Goal: Task Accomplishment & Management: Manage account settings

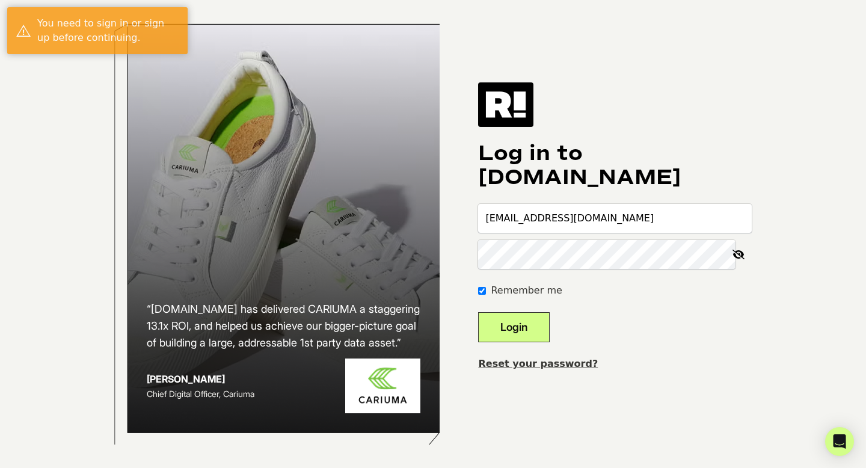
click at [539, 326] on button "Login" at bounding box center [514, 327] width 72 height 30
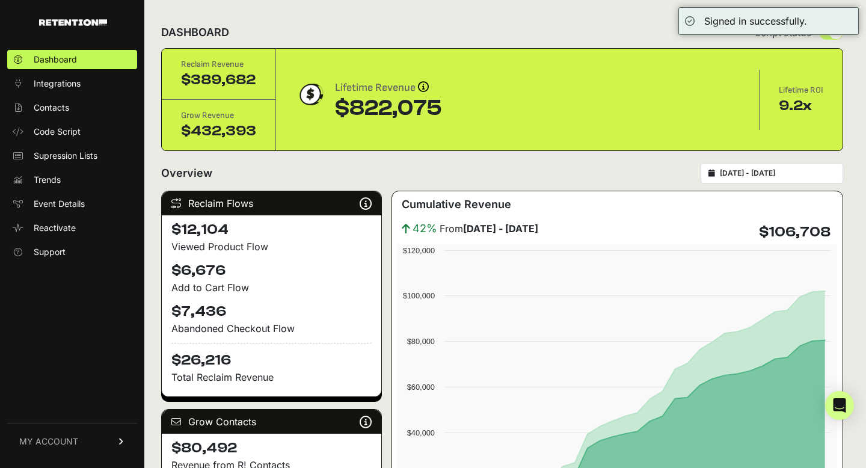
click at [55, 443] on span "MY ACCOUNT" at bounding box center [48, 442] width 59 height 12
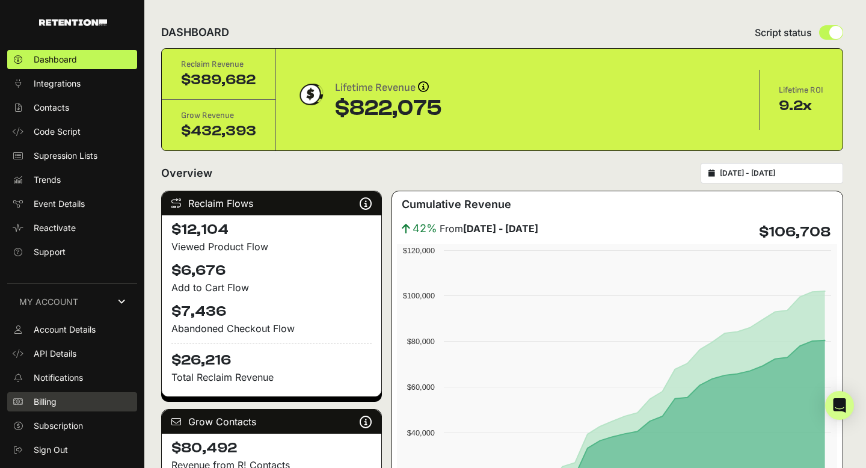
click at [54, 396] on span "Billing" at bounding box center [45, 402] width 23 height 12
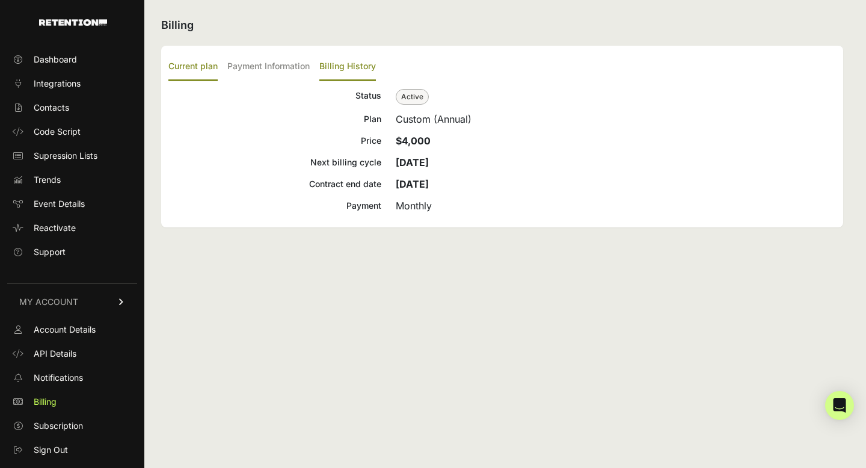
click at [349, 58] on label "Billing History" at bounding box center [347, 67] width 57 height 28
click at [0, 0] on input "Billing History" at bounding box center [0, 0] width 0 height 0
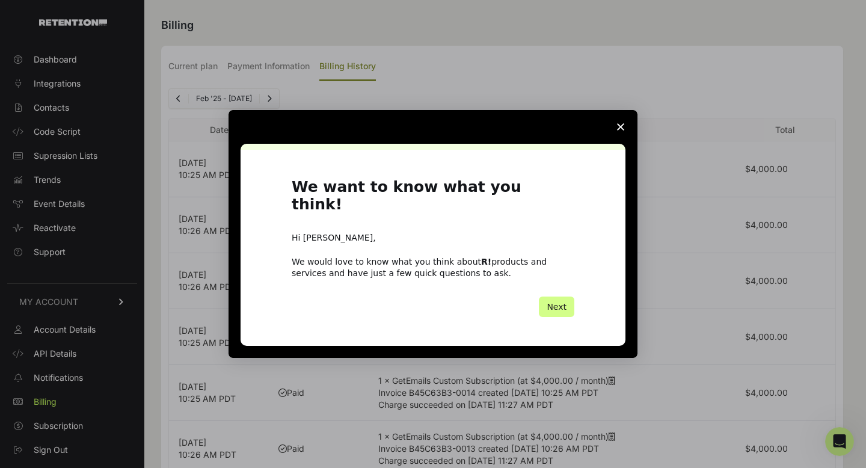
click at [623, 131] on span "Close survey" at bounding box center [621, 127] width 34 height 34
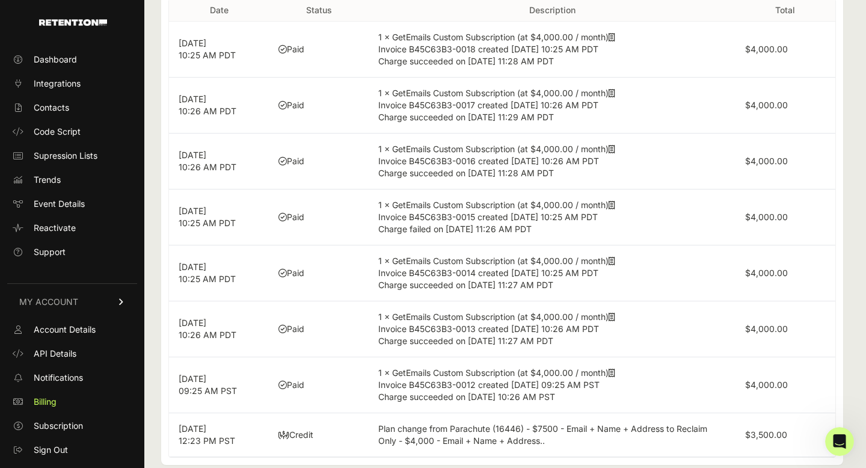
scroll to position [122, 0]
